Goal: Information Seeking & Learning: Learn about a topic

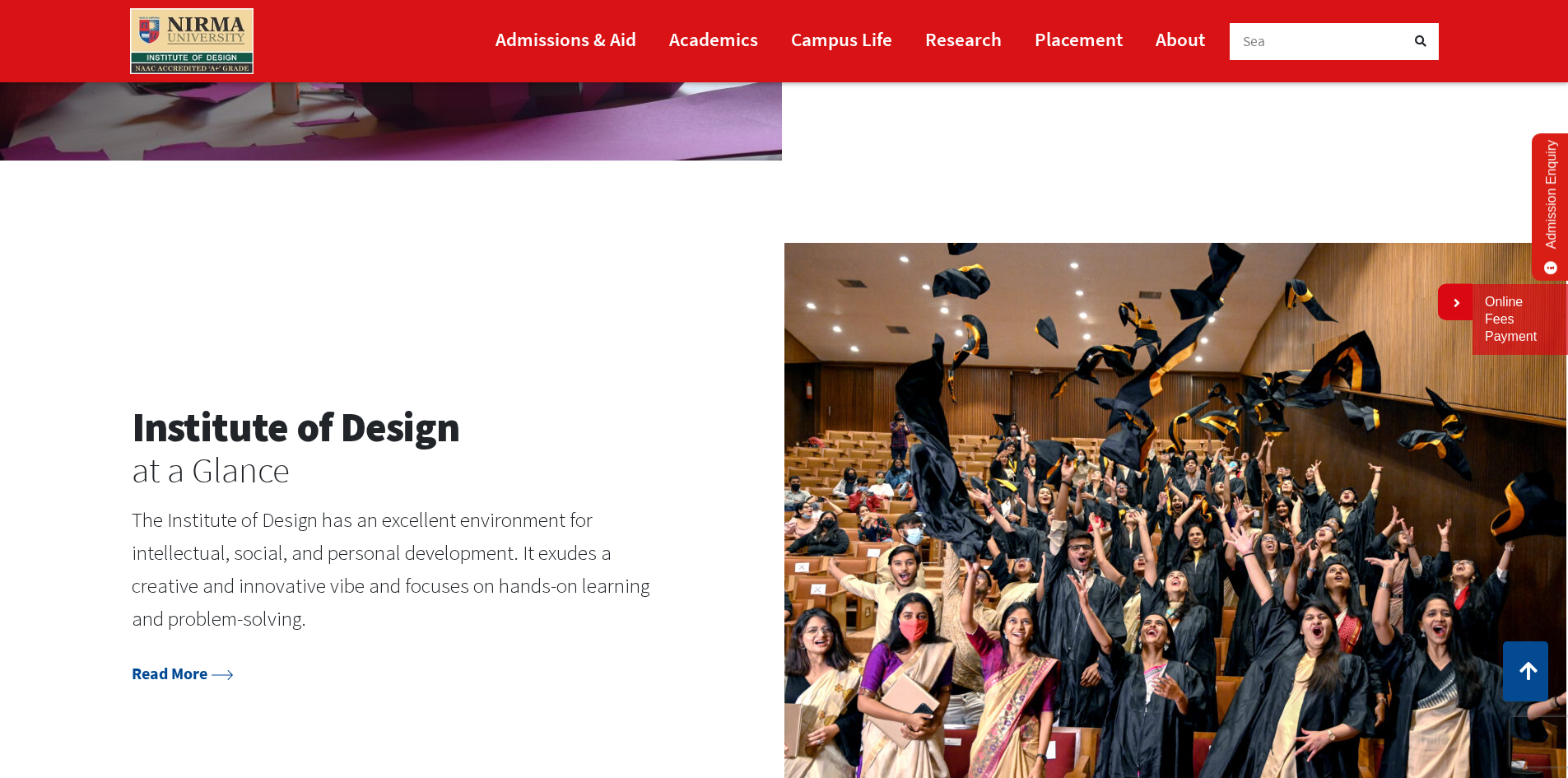
scroll to position [1810, 0]
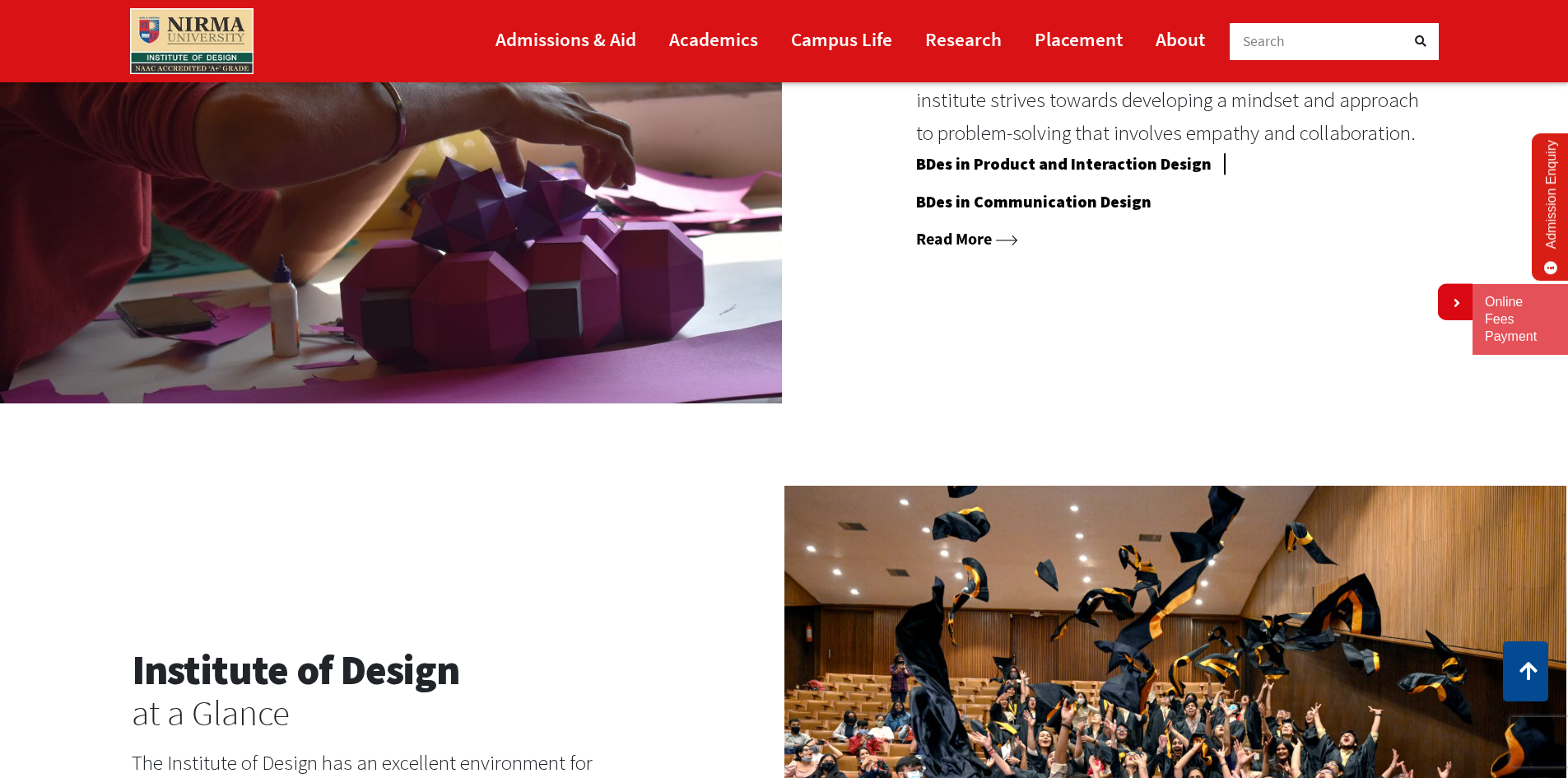
click at [965, 236] on link "Read More" at bounding box center [967, 238] width 102 height 21
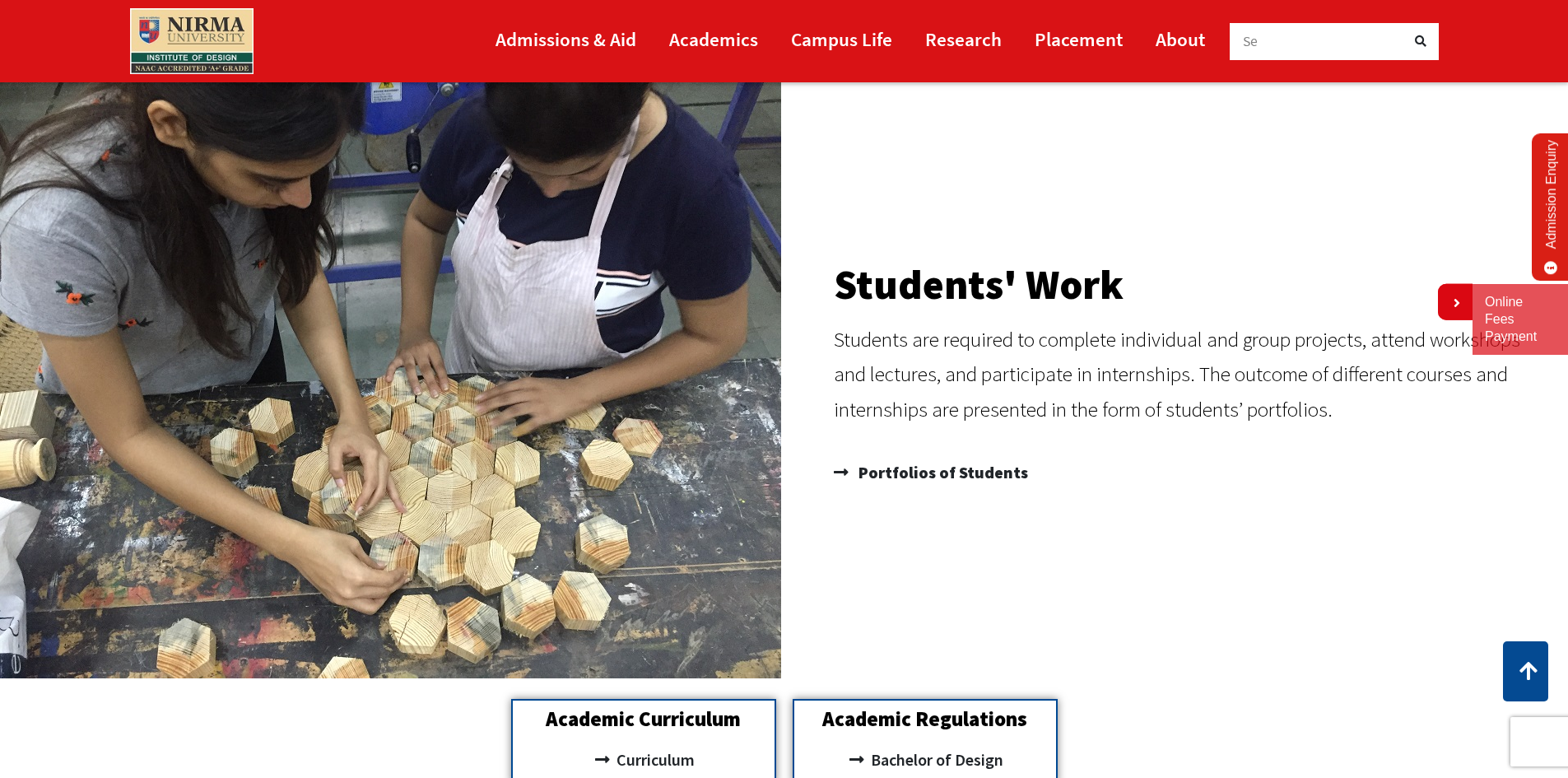
scroll to position [1646, 0]
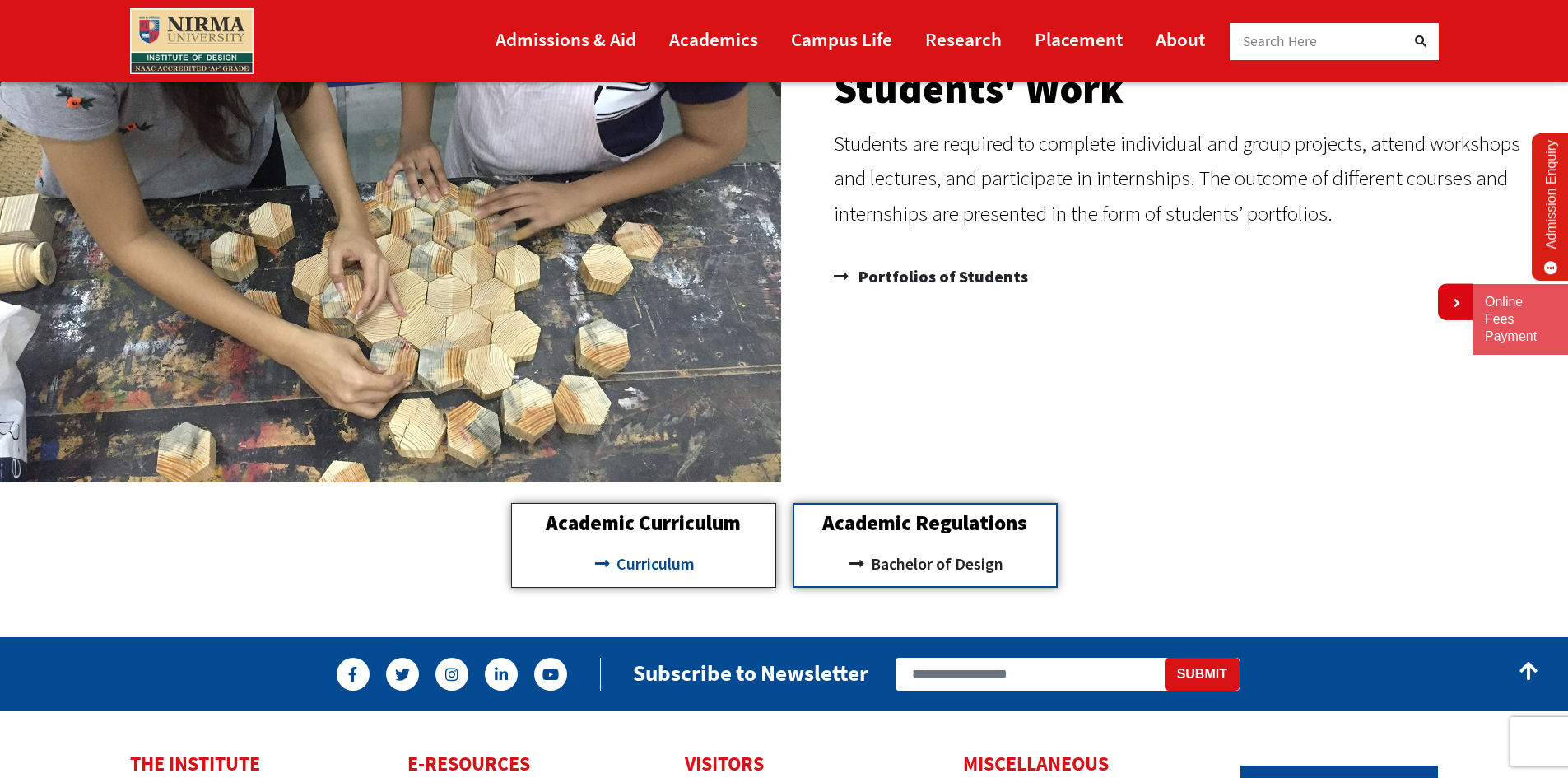
click at [639, 561] on span "Curriculum" at bounding box center [653, 564] width 82 height 28
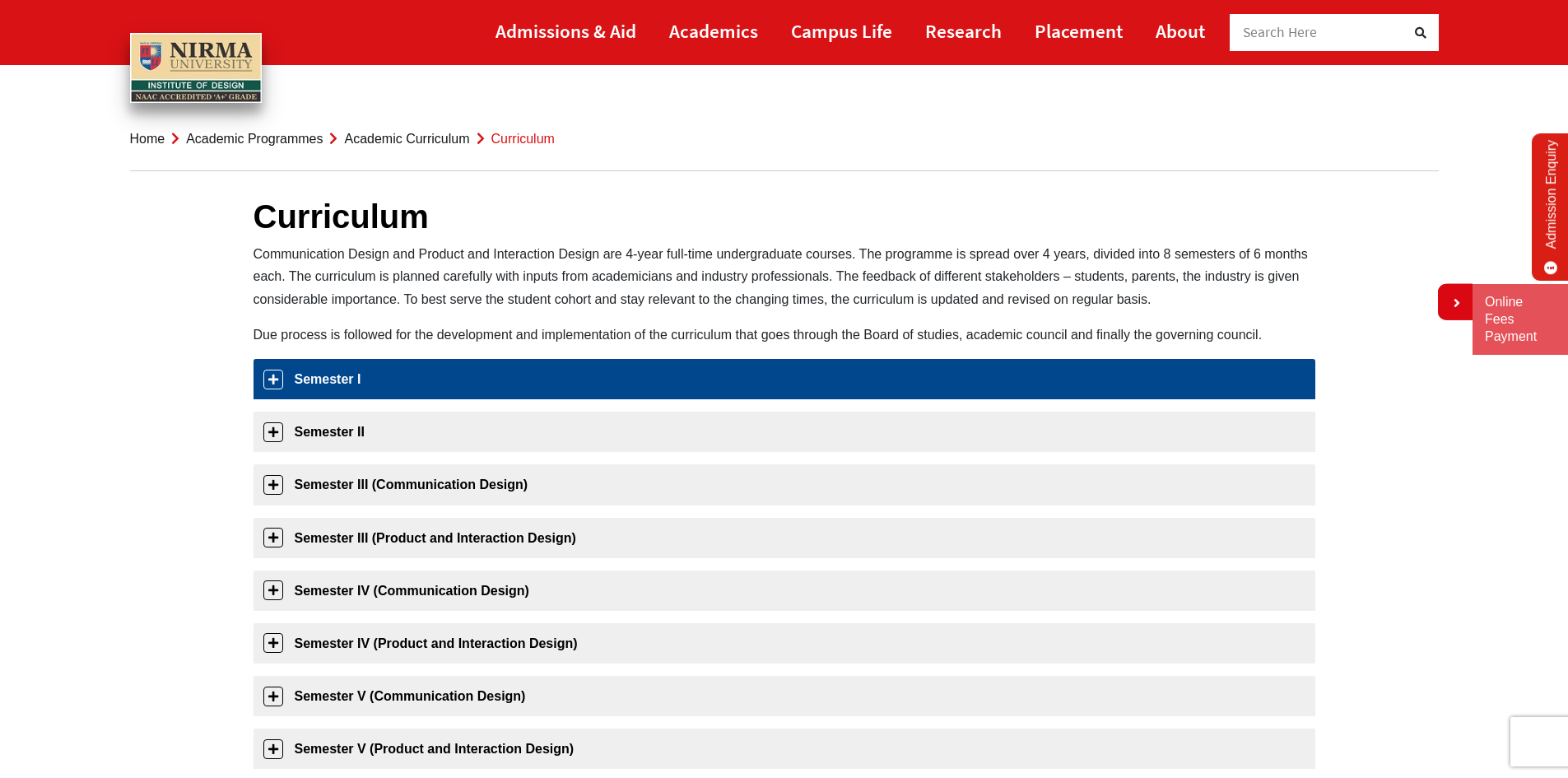
click at [370, 389] on link "Semester I" at bounding box center [784, 379] width 1062 height 41
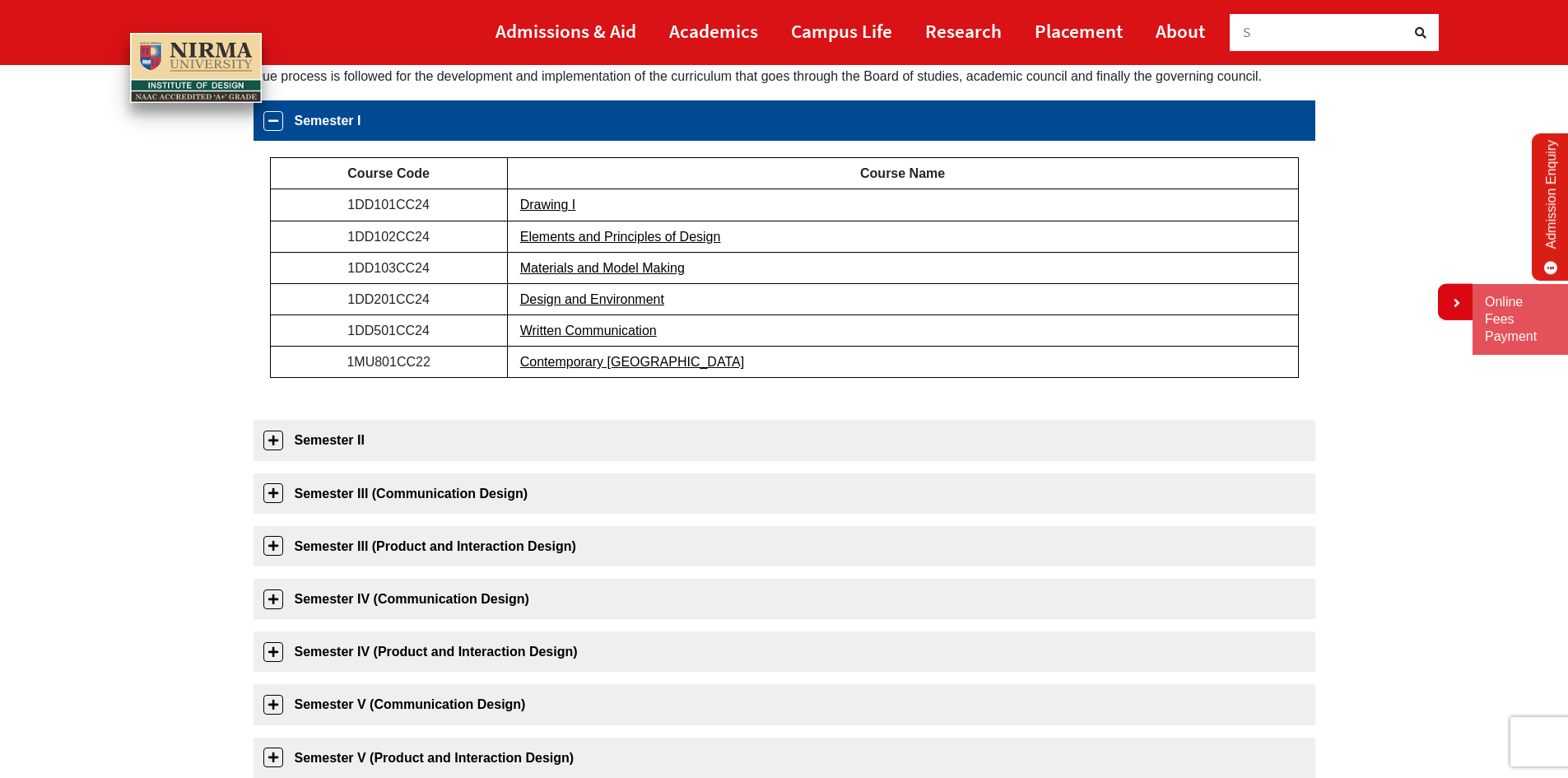
scroll to position [260, 0]
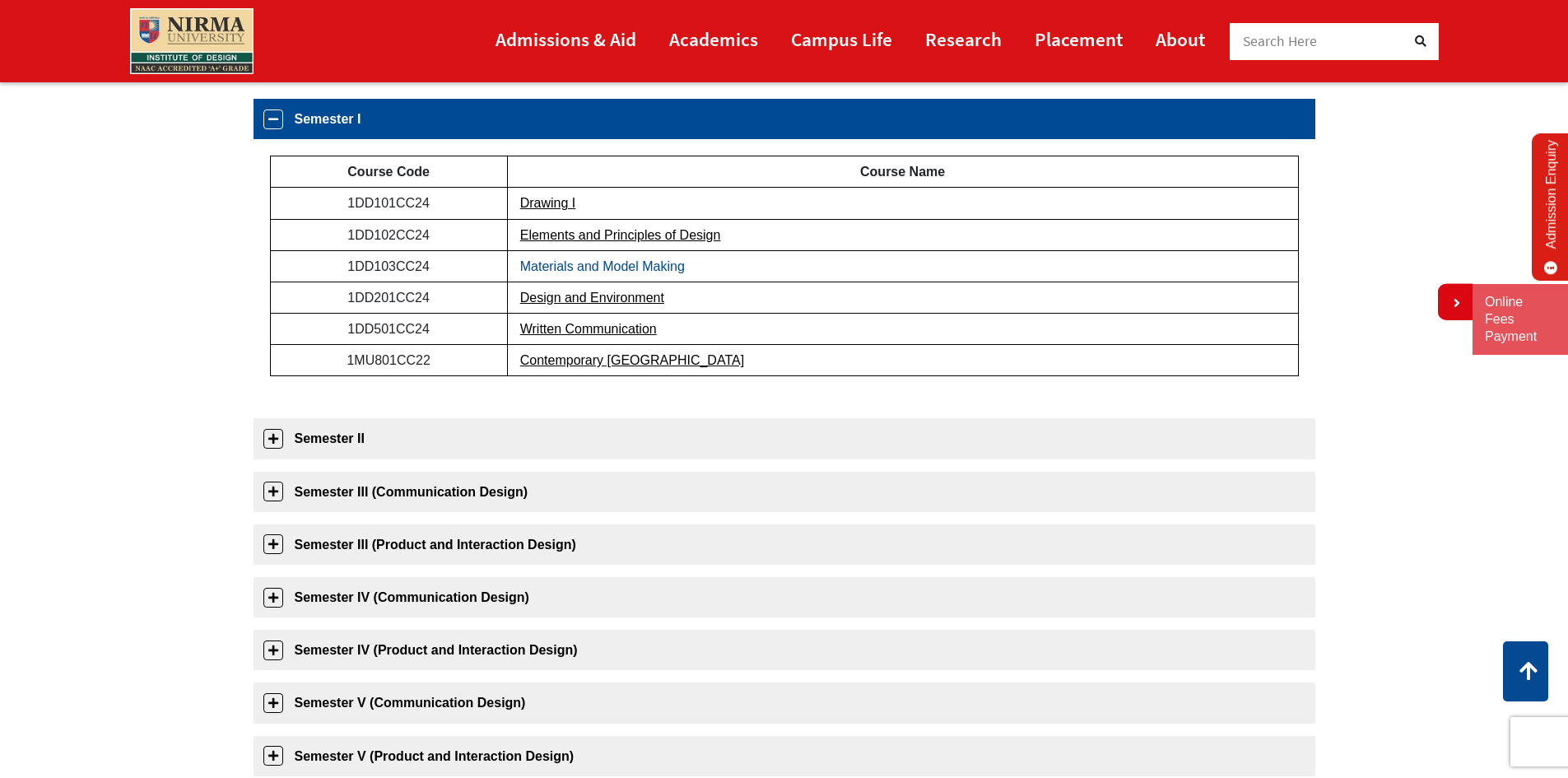
click at [592, 268] on link "Materials and Model Making" at bounding box center [602, 266] width 164 height 14
